Goal: Information Seeking & Learning: Learn about a topic

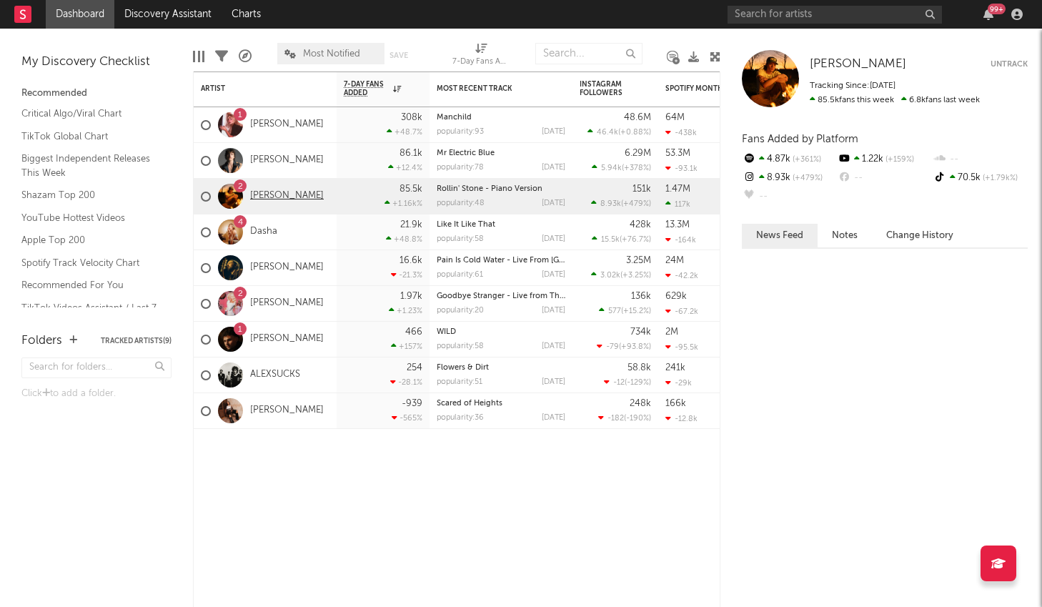
click at [272, 200] on link "[PERSON_NAME]" at bounding box center [287, 196] width 74 height 12
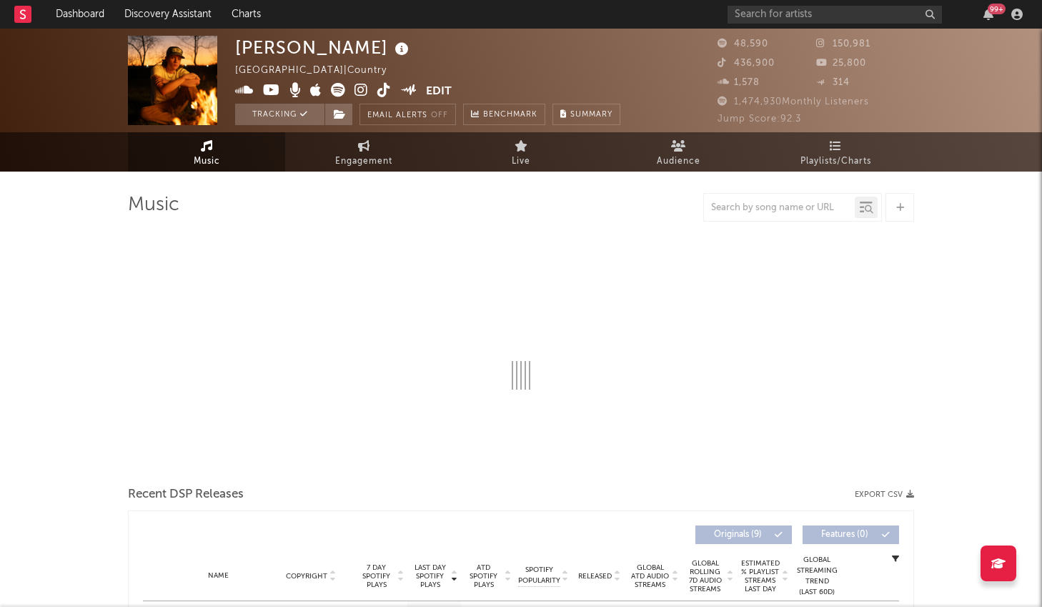
select select "6m"
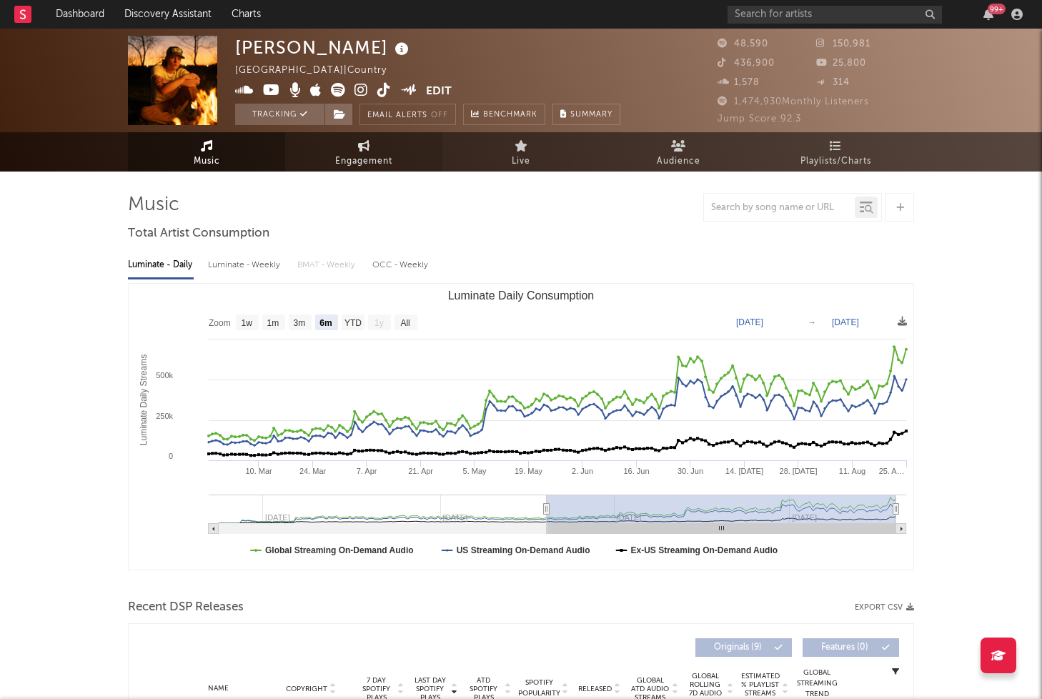
click at [384, 153] on span "Engagement" at bounding box center [363, 161] width 57 height 17
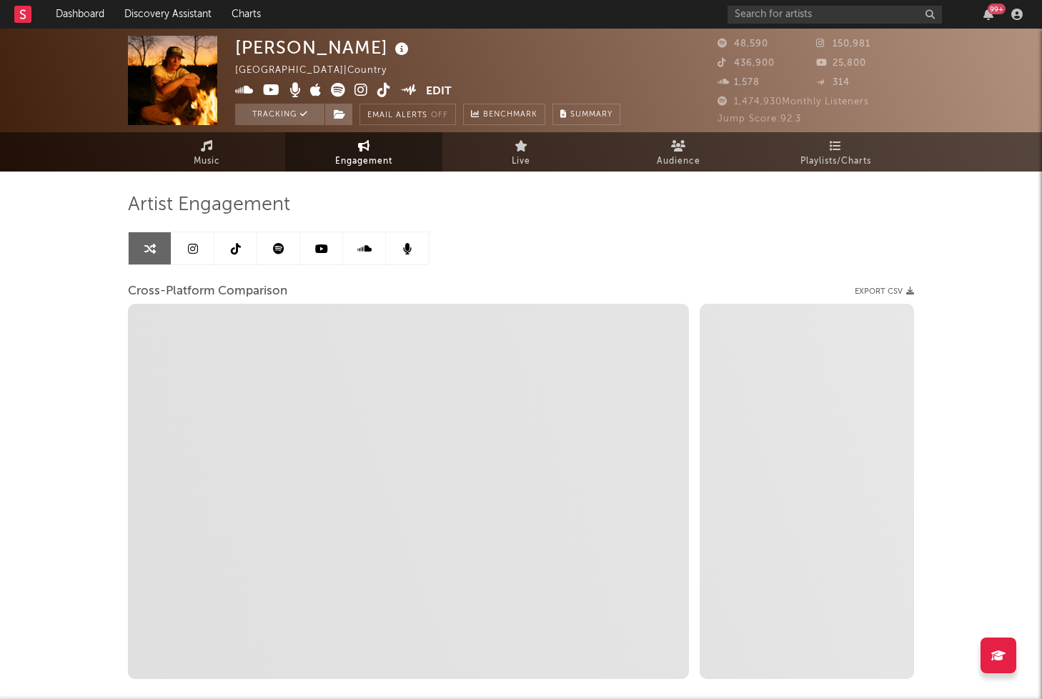
select select "1w"
click at [287, 240] on link at bounding box center [278, 248] width 43 height 32
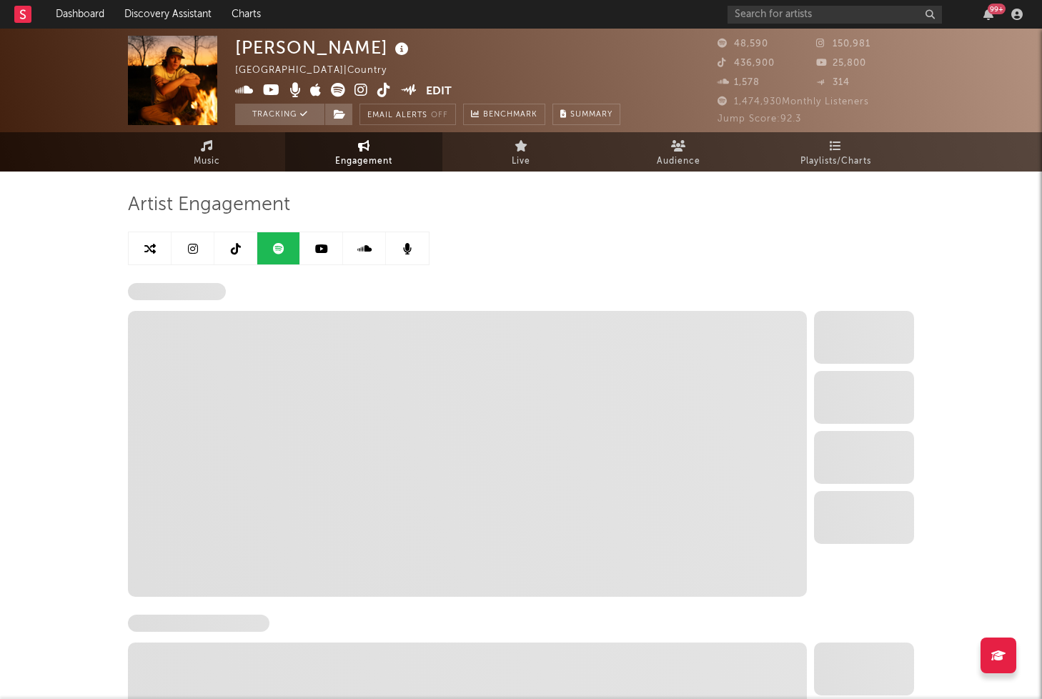
select select "6m"
select select "1w"
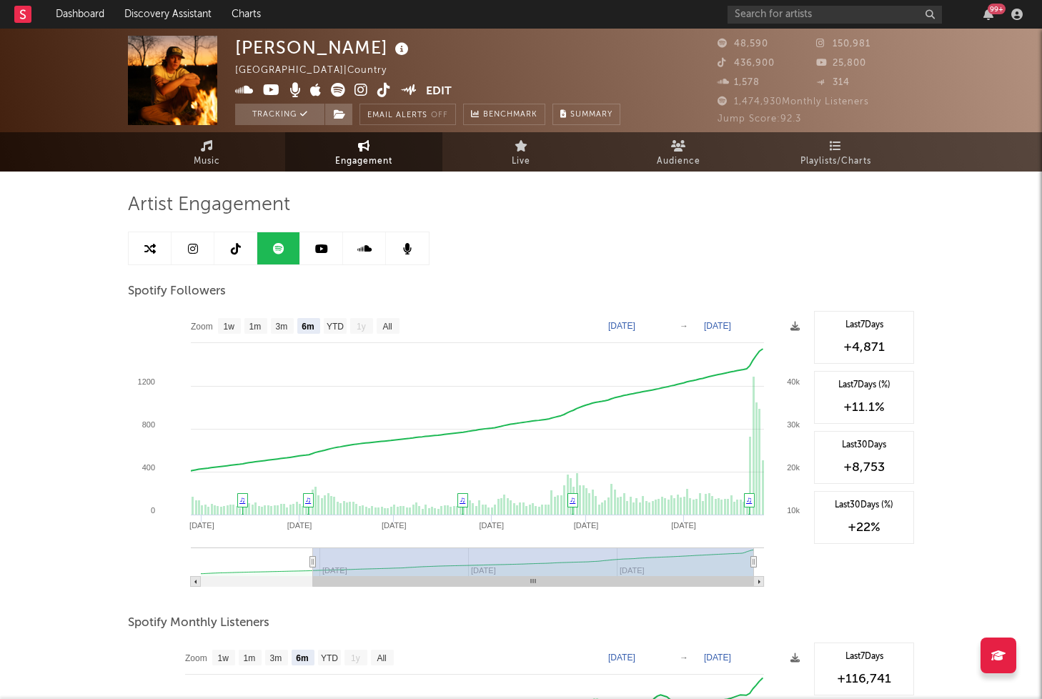
click at [678, 293] on div "Spotify Followers" at bounding box center [521, 292] width 786 height 24
click at [636, 326] on text "[DATE]" at bounding box center [621, 326] width 27 height 10
click at [664, 327] on input "[DATE]" at bounding box center [631, 326] width 66 height 14
type input "[DATE]"
select select "1w"
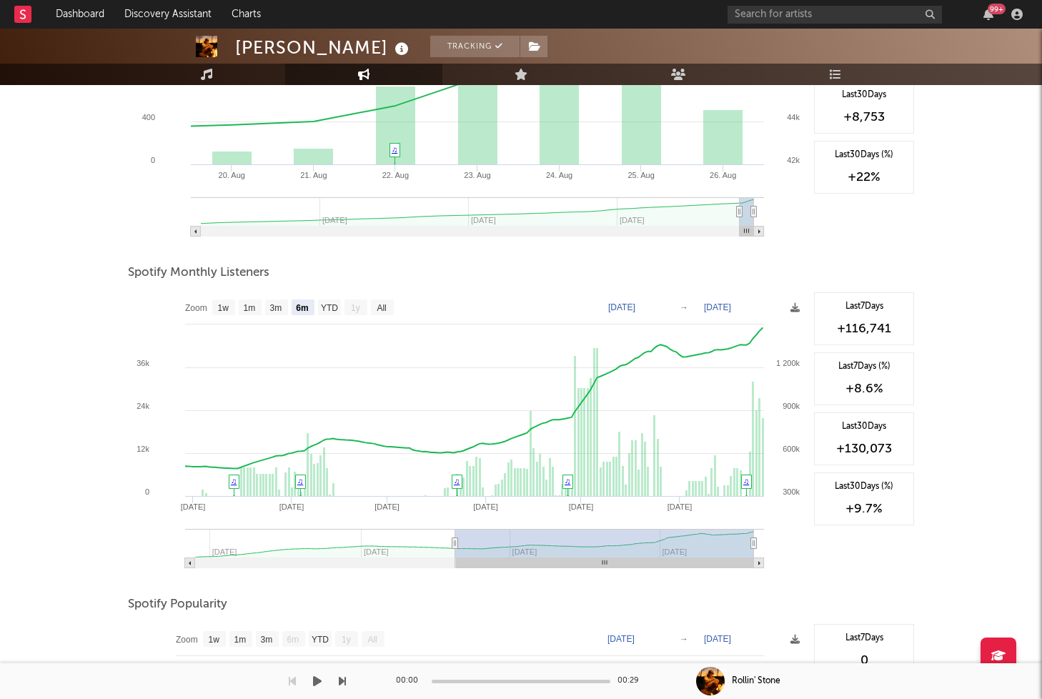
scroll to position [370, 0]
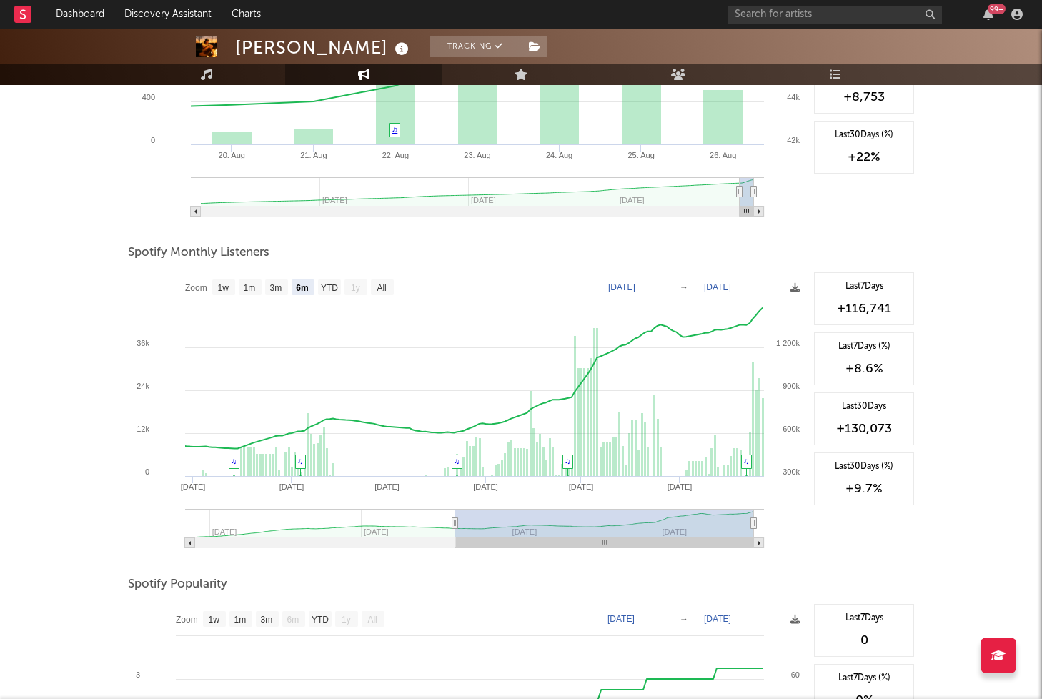
click at [636, 285] on text "[DATE]" at bounding box center [621, 287] width 27 height 10
click at [664, 284] on input "[DATE]" at bounding box center [631, 287] width 66 height 14
type input "[DATE]"
select select "1w"
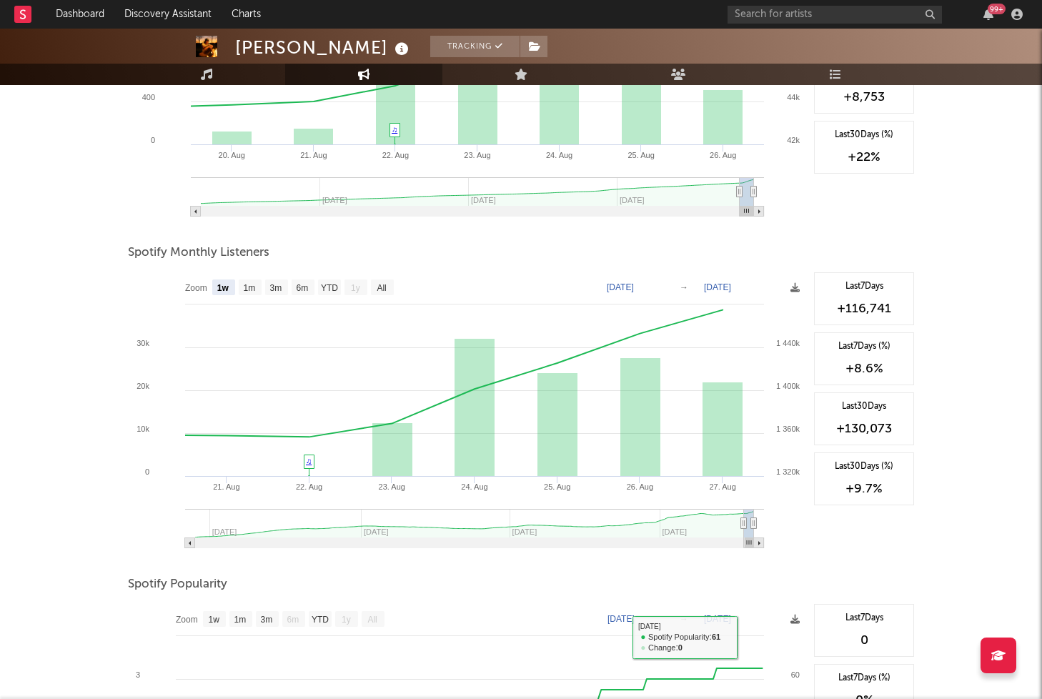
scroll to position [0, 0]
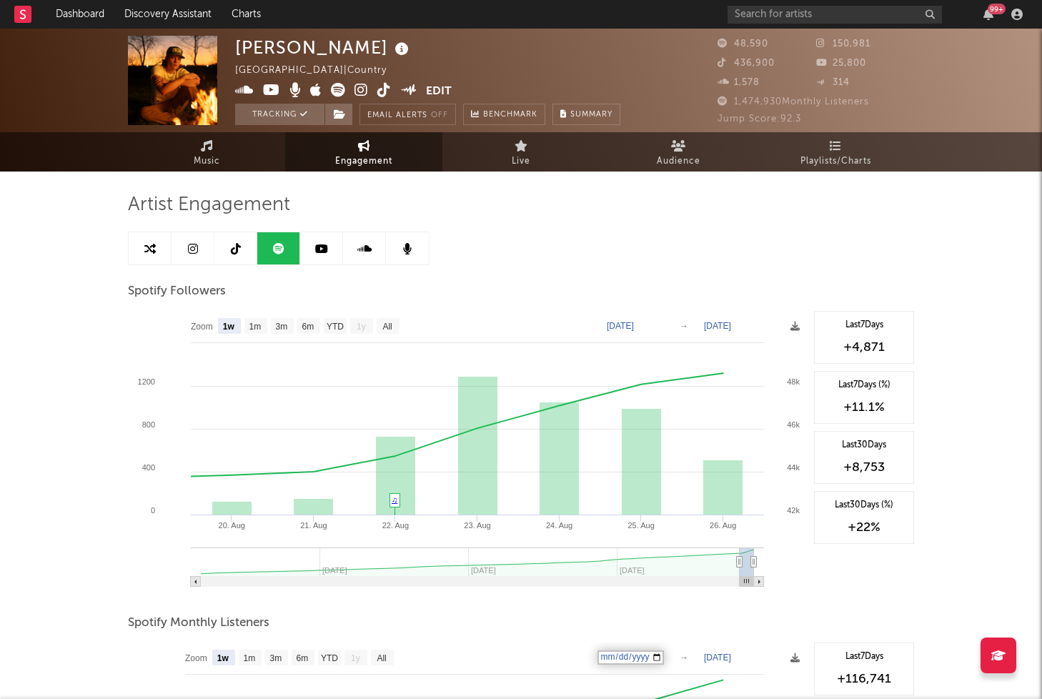
click at [204, 248] on link at bounding box center [193, 248] width 43 height 32
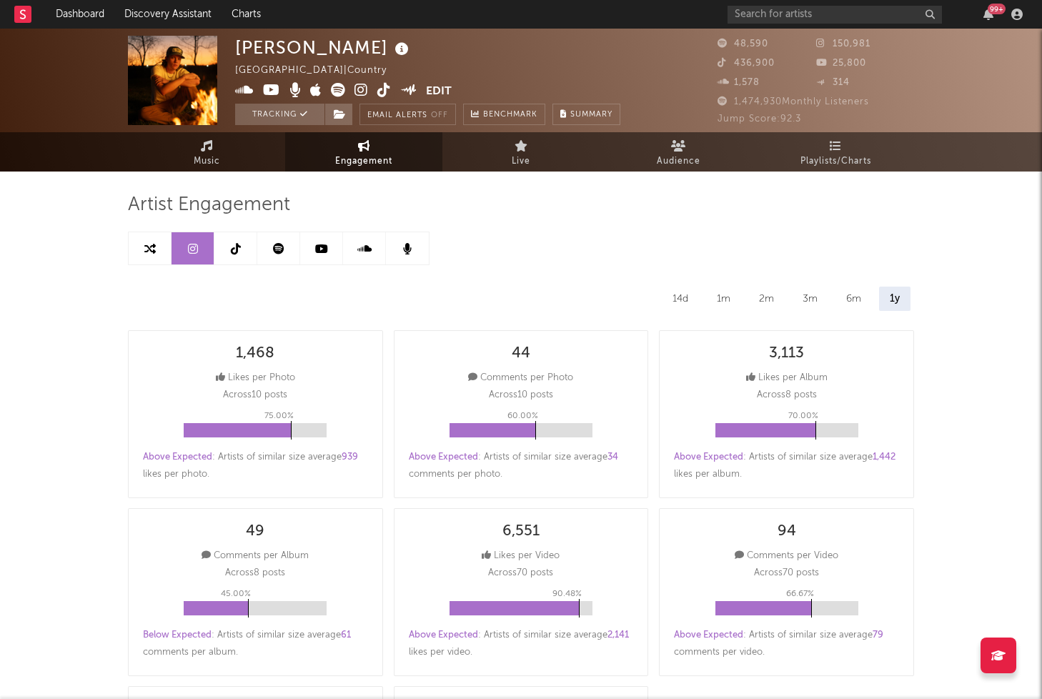
select select "6m"
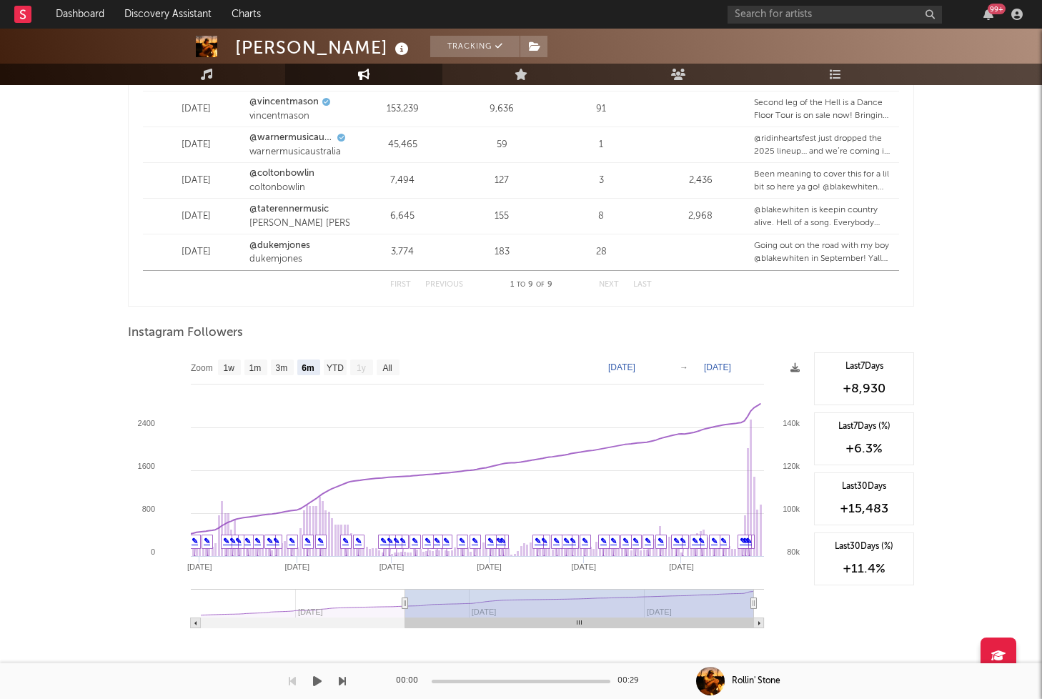
scroll to position [1980, 0]
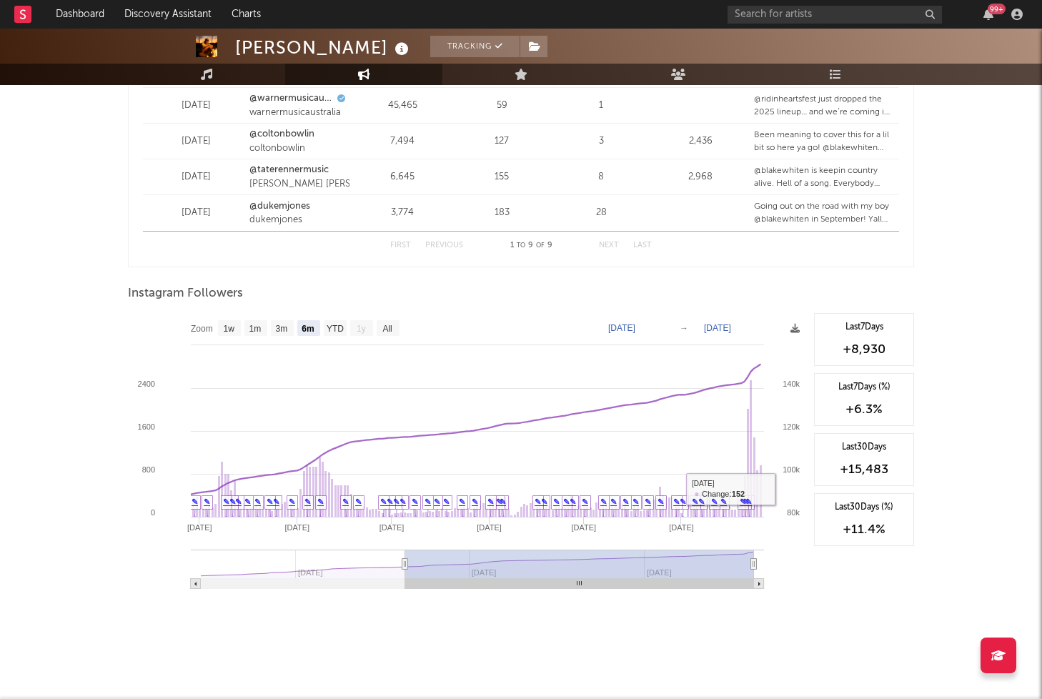
click at [636, 328] on text "[DATE]" at bounding box center [621, 328] width 27 height 10
click at [663, 330] on input "[DATE]" at bounding box center [631, 328] width 66 height 14
type input "[DATE]"
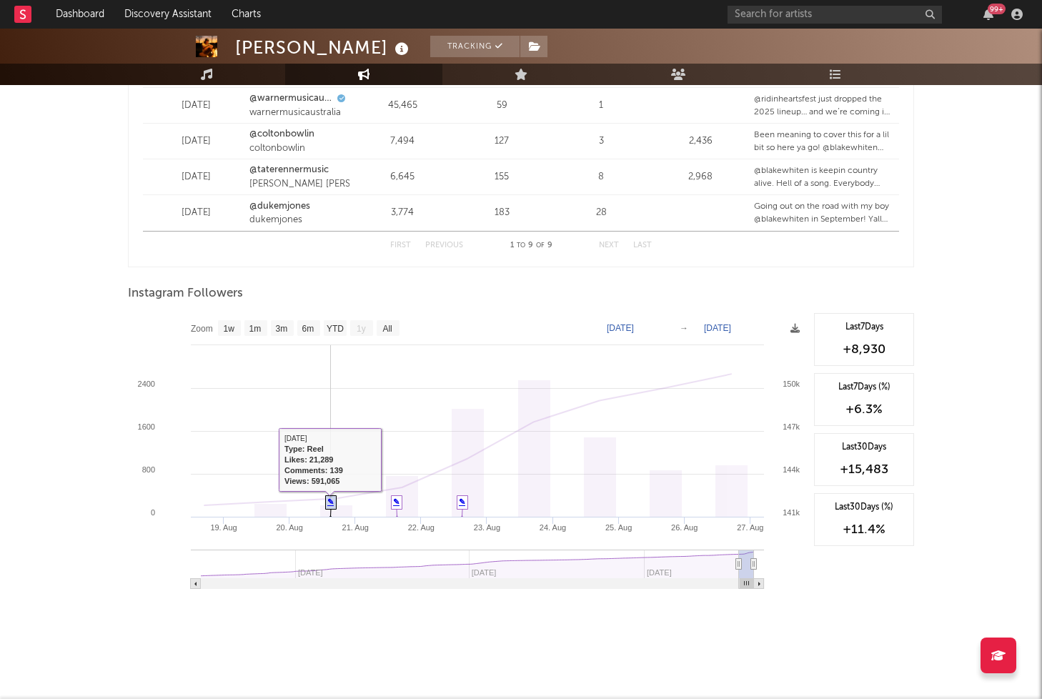
click at [327, 500] on link "✎" at bounding box center [330, 502] width 6 height 9
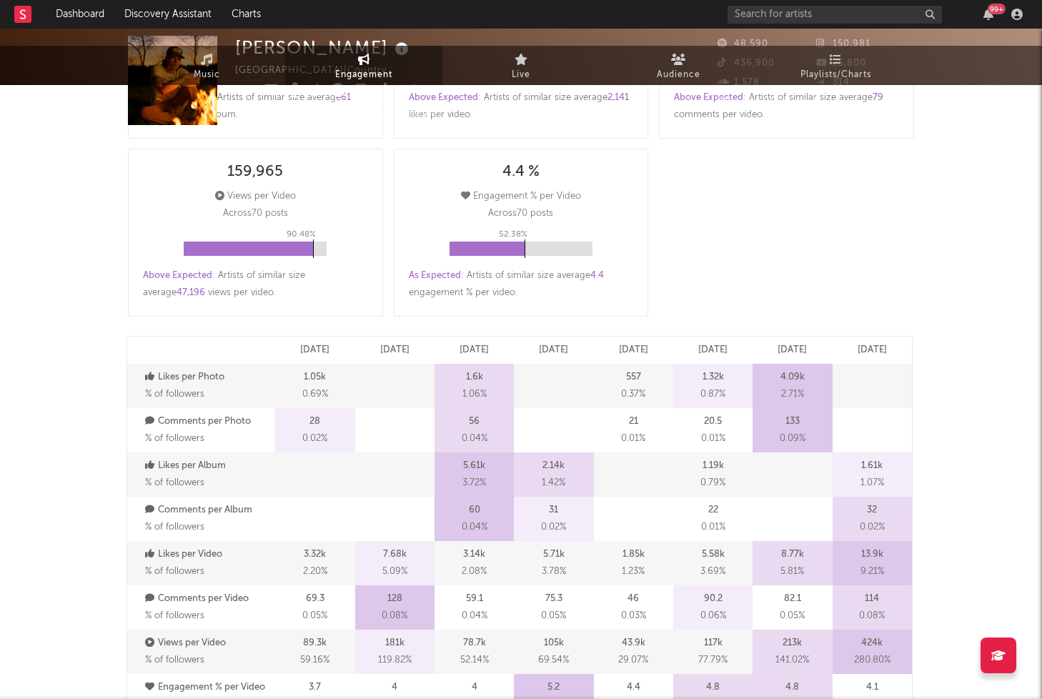
scroll to position [0, 0]
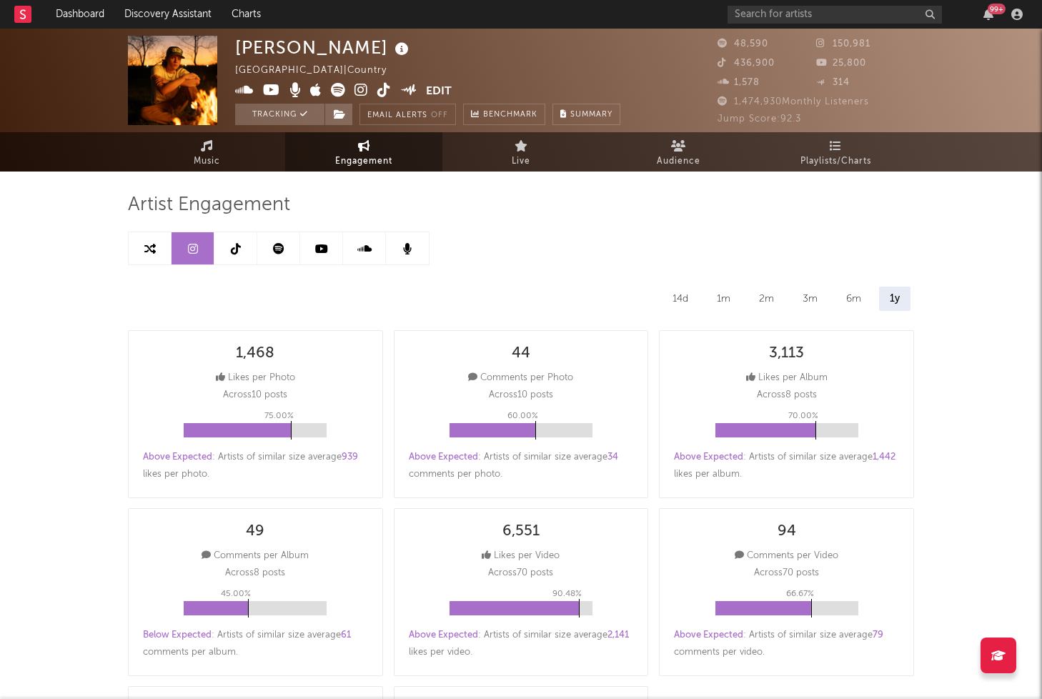
click at [246, 250] on link at bounding box center [235, 248] width 43 height 32
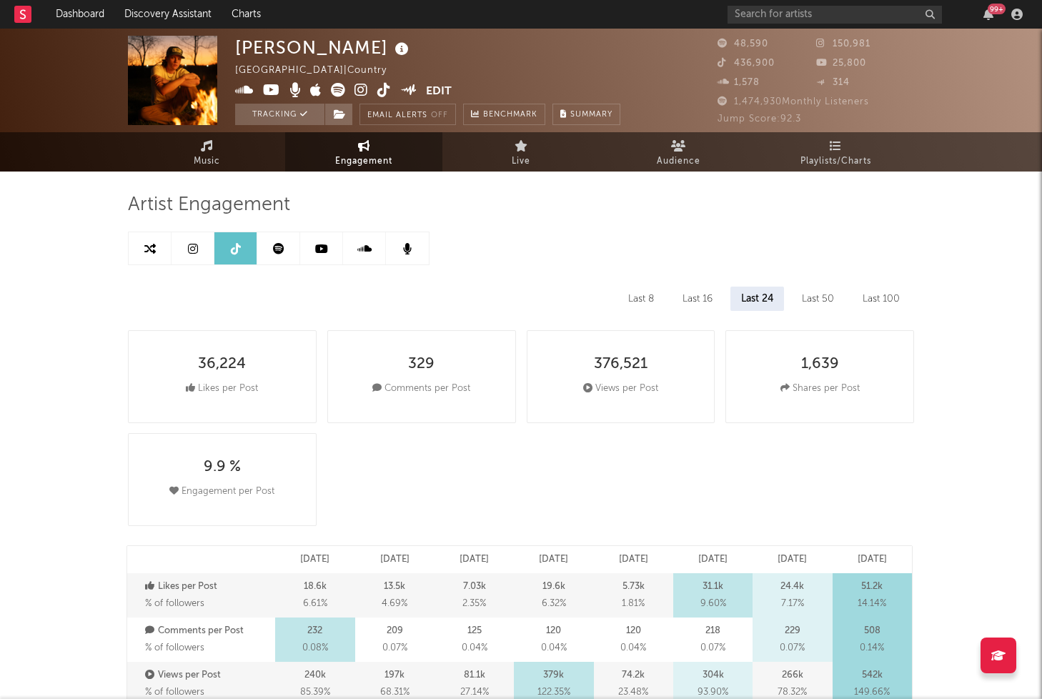
select select "6m"
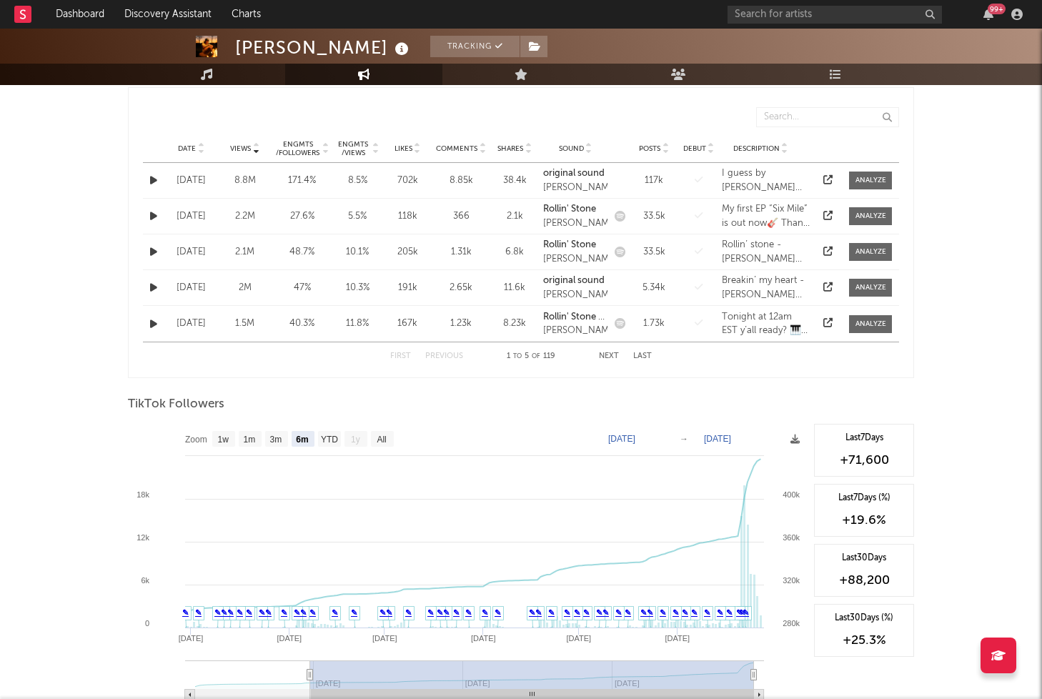
scroll to position [786, 0]
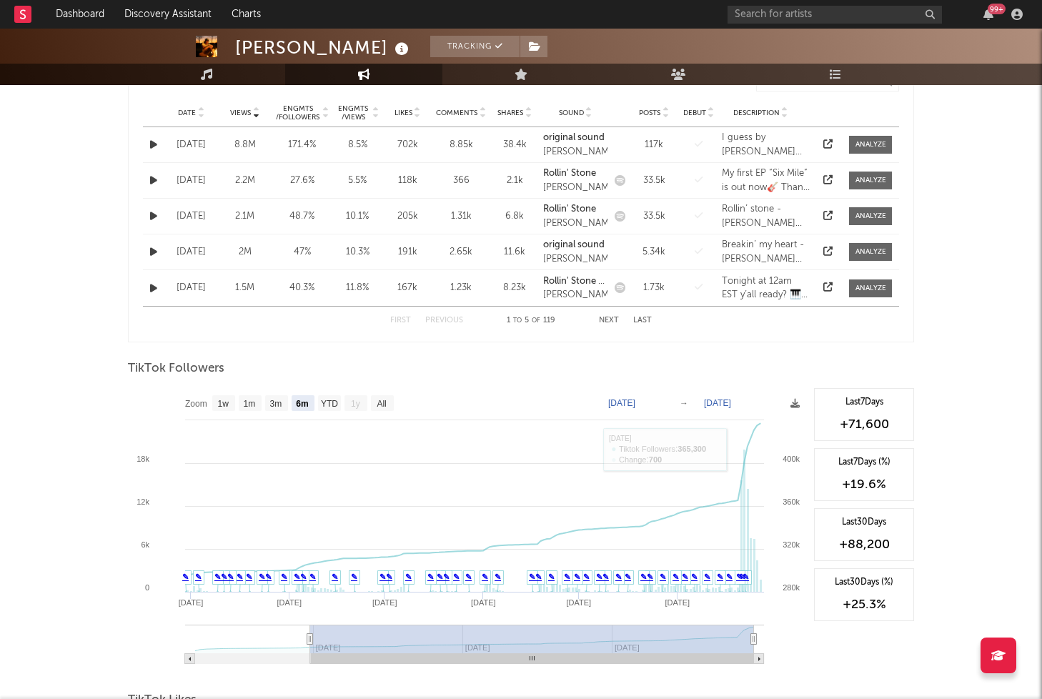
click at [636, 400] on text "[DATE]" at bounding box center [621, 403] width 27 height 10
click at [664, 404] on input "[DATE]" at bounding box center [631, 403] width 66 height 14
type input "[DATE]"
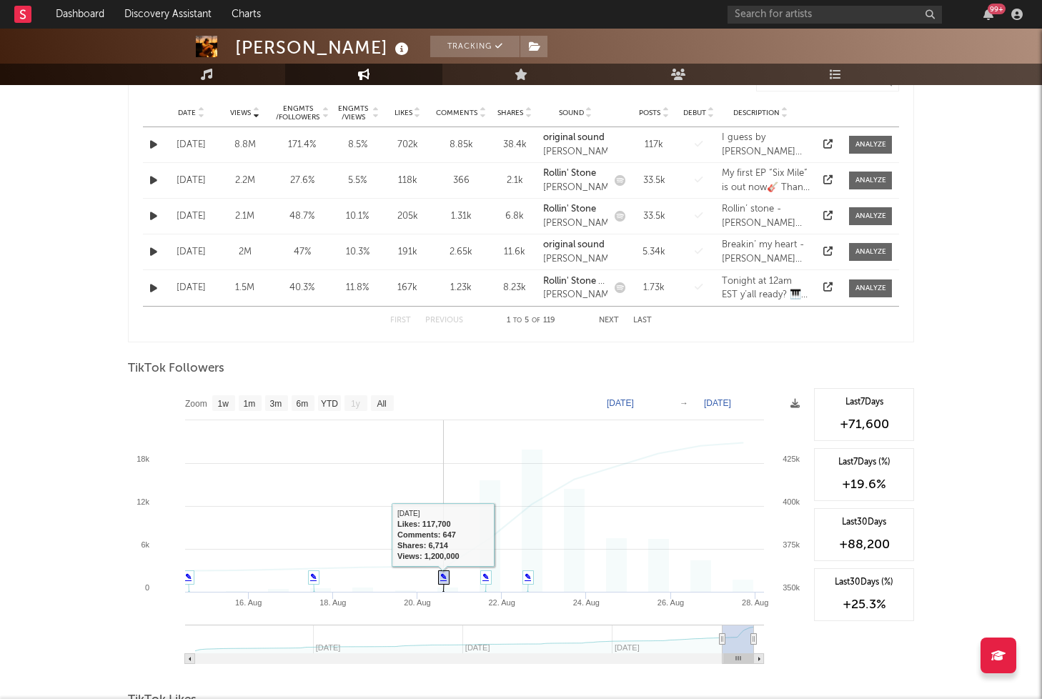
click at [440, 583] on icon at bounding box center [444, 582] width 11 height 22
